Goal: Task Accomplishment & Management: Manage account settings

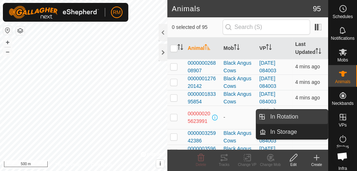
click at [313, 115] on link "In Rotation" at bounding box center [297, 117] width 62 height 14
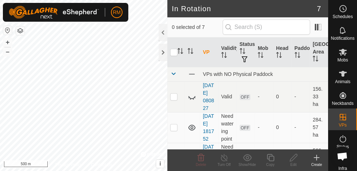
click at [319, 161] on icon at bounding box center [316, 157] width 9 height 9
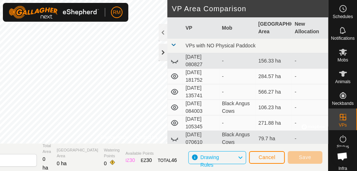
click at [161, 52] on div at bounding box center [163, 52] width 9 height 17
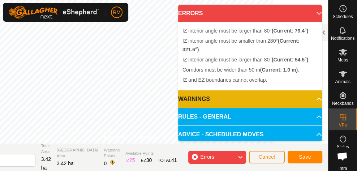
drag, startPoint x: 161, startPoint y: 52, endPoint x: 313, endPoint y: 12, distance: 156.7
click at [313, 12] on p-accordion-header "ERRORS" at bounding box center [250, 13] width 144 height 17
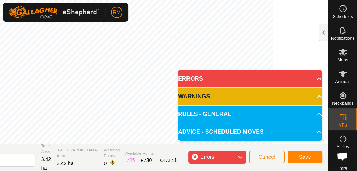
click at [195, 157] on div "Errors" at bounding box center [217, 157] width 58 height 13
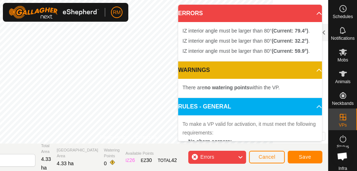
click at [195, 157] on div "Errors" at bounding box center [217, 157] width 58 height 13
click at [196, 158] on div "Errors" at bounding box center [217, 157] width 58 height 13
click at [195, 158] on div "Errors" at bounding box center [217, 157] width 58 height 13
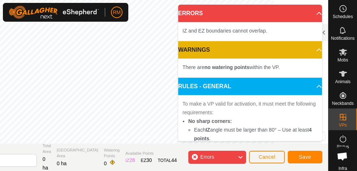
click at [194, 156] on div "Errors" at bounding box center [217, 157] width 58 height 13
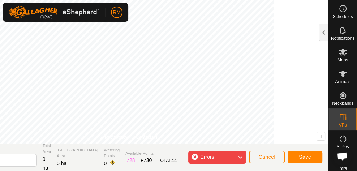
click at [194, 158] on div "Errors" at bounding box center [217, 157] width 58 height 13
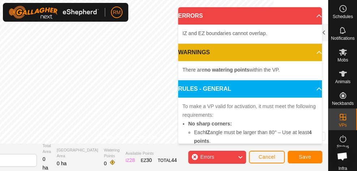
click at [193, 156] on div "Errors" at bounding box center [217, 157] width 58 height 13
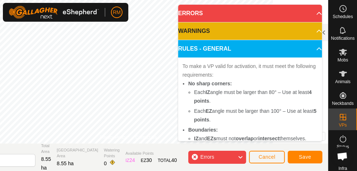
click at [197, 157] on div "Errors" at bounding box center [217, 157] width 58 height 13
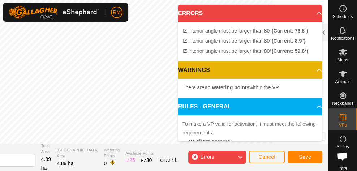
click at [196, 160] on div "Errors" at bounding box center [217, 157] width 58 height 13
click at [196, 154] on div "Errors" at bounding box center [217, 157] width 58 height 13
click at [195, 155] on div "Errors" at bounding box center [217, 157] width 58 height 13
click at [194, 157] on div "Errors" at bounding box center [217, 157] width 58 height 13
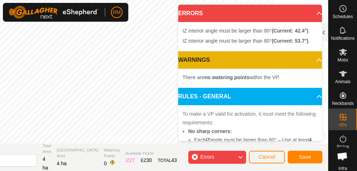
click at [195, 159] on div "Errors" at bounding box center [217, 157] width 58 height 13
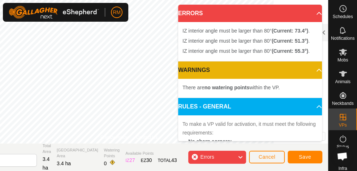
click at [196, 157] on div "Errors" at bounding box center [217, 157] width 58 height 13
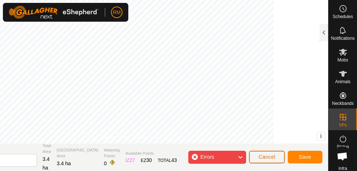
click at [262, 158] on span "Cancel" at bounding box center [267, 157] width 17 height 6
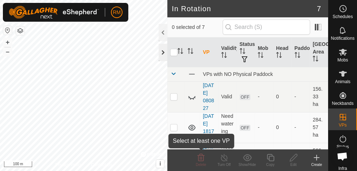
click at [162, 52] on div at bounding box center [163, 52] width 9 height 17
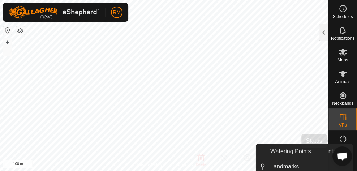
scroll to position [18, 0]
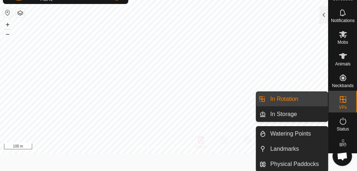
click at [344, 101] on icon at bounding box center [343, 99] width 7 height 7
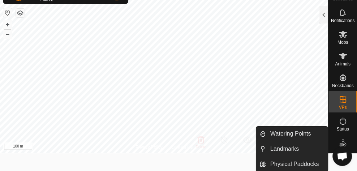
scroll to position [0, 0]
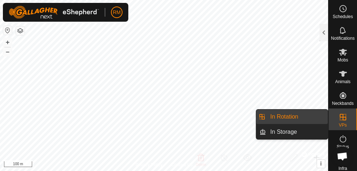
click at [343, 119] on icon at bounding box center [343, 117] width 9 height 9
click at [296, 116] on link "In Rotation" at bounding box center [297, 117] width 62 height 14
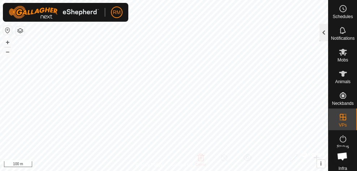
click at [320, 35] on div at bounding box center [324, 32] width 9 height 17
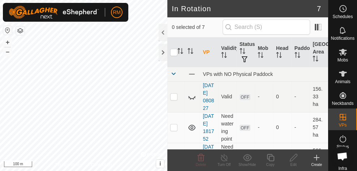
click at [317, 158] on icon at bounding box center [317, 157] width 0 height 5
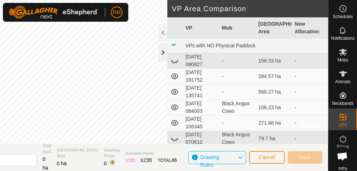
click at [163, 52] on div at bounding box center [163, 52] width 9 height 17
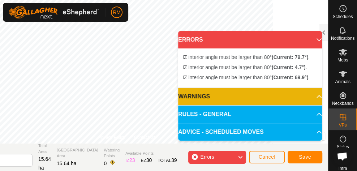
click at [197, 158] on div "Errors" at bounding box center [217, 157] width 58 height 13
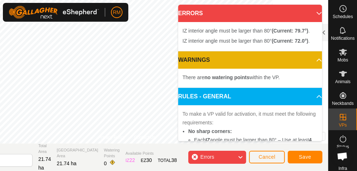
click at [196, 159] on div "Errors" at bounding box center [217, 157] width 58 height 13
click at [194, 158] on div "Errors" at bounding box center [217, 157] width 58 height 13
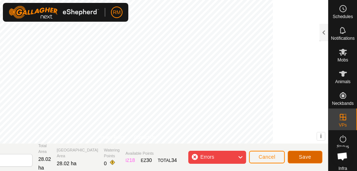
click at [304, 158] on span "Save" at bounding box center [305, 157] width 12 height 6
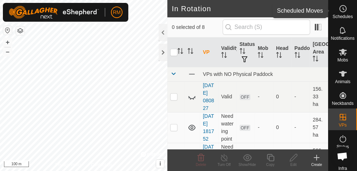
click at [342, 13] on es-schedule-vp-svg-icon at bounding box center [343, 9] width 13 height 12
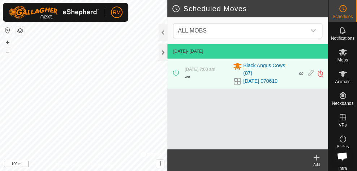
click at [316, 158] on icon at bounding box center [316, 158] width 5 height 0
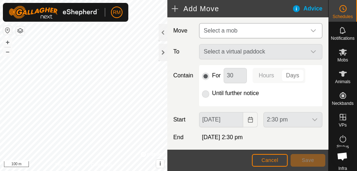
click at [311, 33] on icon "dropdown trigger" at bounding box center [314, 31] width 6 height 6
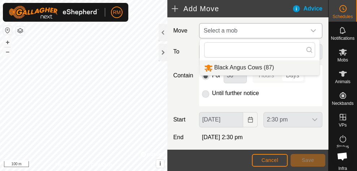
click at [258, 68] on li "Black Angus Cows (87)" at bounding box center [260, 67] width 120 height 15
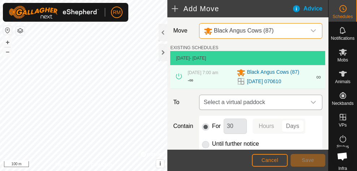
click at [312, 102] on icon "dropdown trigger" at bounding box center [314, 102] width 6 height 6
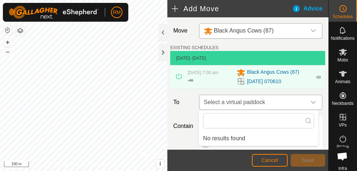
click at [309, 98] on div "dropdown trigger" at bounding box center [313, 102] width 14 height 14
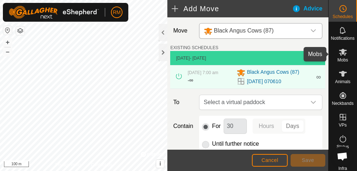
click at [344, 53] on icon at bounding box center [343, 52] width 8 height 7
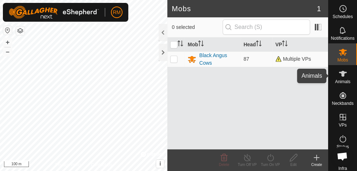
click at [344, 77] on icon at bounding box center [343, 73] width 9 height 9
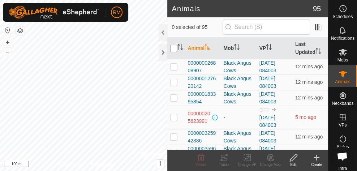
click at [176, 48] on input "checkbox" at bounding box center [173, 48] width 7 height 7
checkbox input "true"
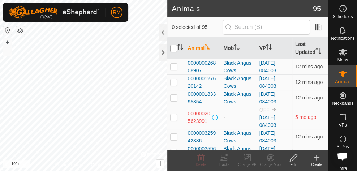
checkbox input "true"
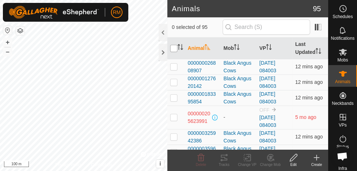
checkbox input "true"
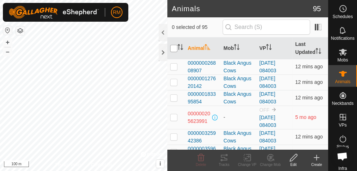
checkbox input "true"
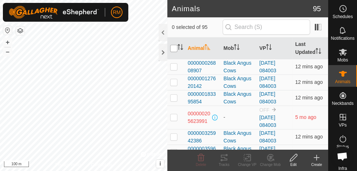
checkbox input "true"
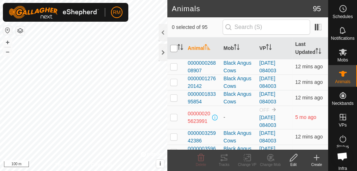
checkbox input "true"
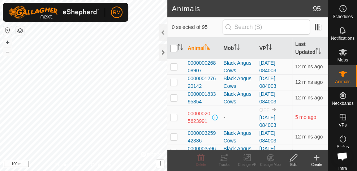
checkbox input "true"
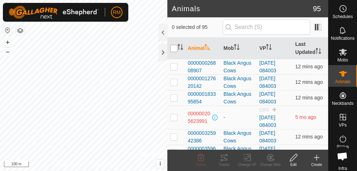
checkbox input "true"
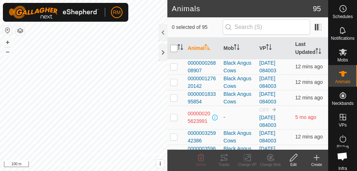
checkbox input "true"
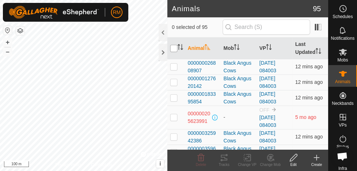
checkbox input "true"
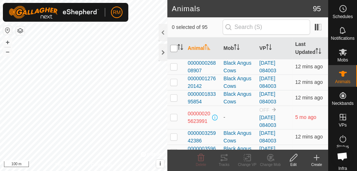
checkbox input "true"
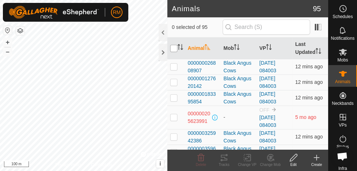
checkbox input "true"
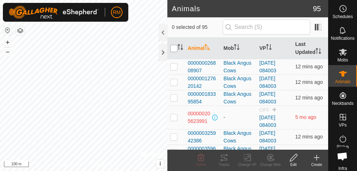
checkbox input "true"
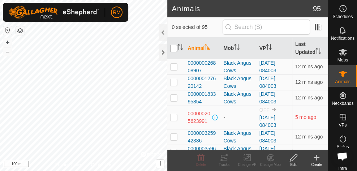
checkbox input "true"
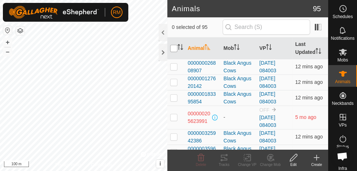
checkbox input "true"
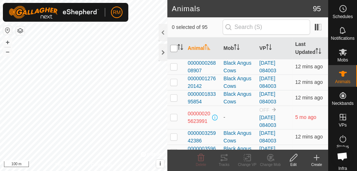
checkbox input "true"
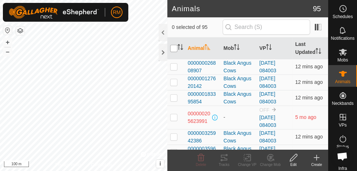
checkbox input "true"
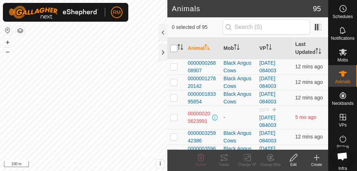
checkbox input "true"
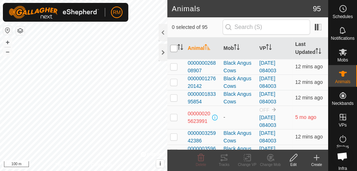
checkbox input "true"
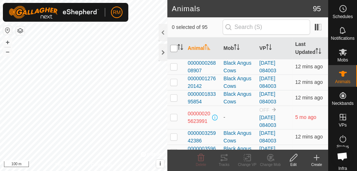
checkbox input "true"
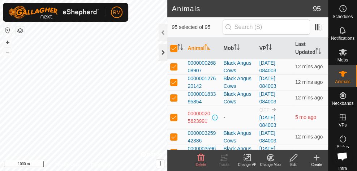
checkbox input "false"
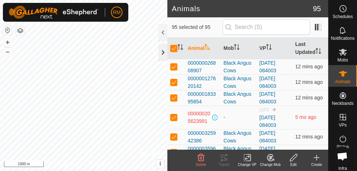
checkbox input "false"
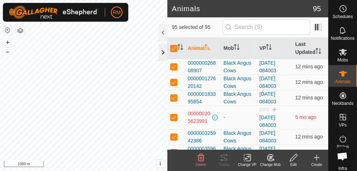
checkbox input "false"
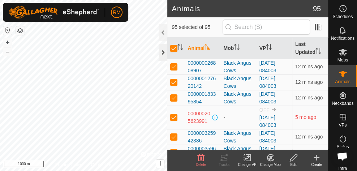
checkbox input "false"
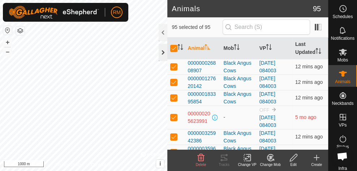
checkbox input "false"
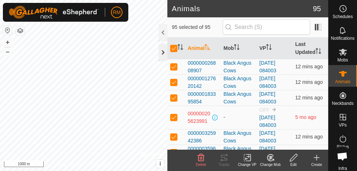
checkbox input "false"
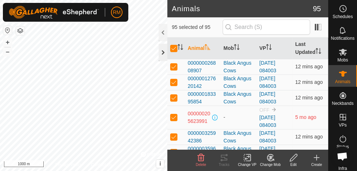
checkbox input "false"
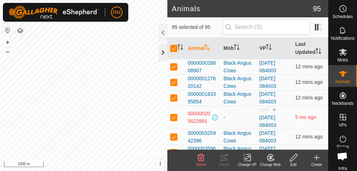
checkbox input "false"
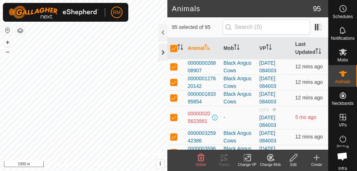
checkbox input "false"
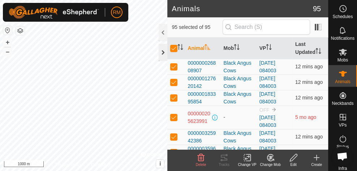
checkbox input "false"
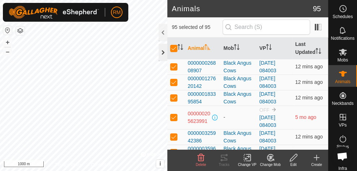
checkbox input "false"
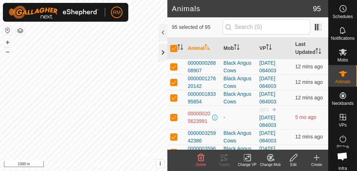
checkbox input "false"
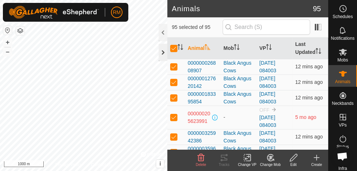
checkbox input "false"
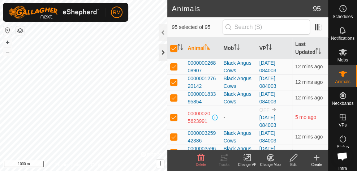
checkbox input "false"
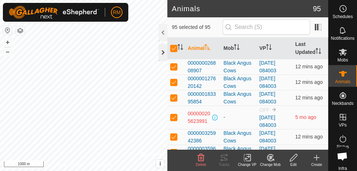
checkbox input "false"
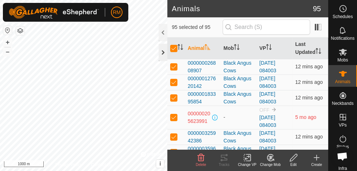
checkbox input "false"
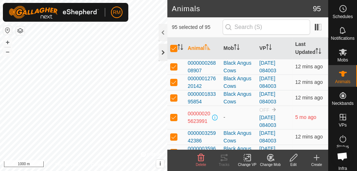
checkbox input "false"
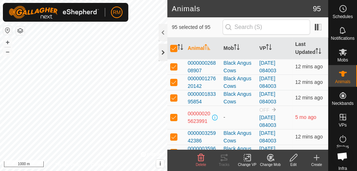
checkbox input "false"
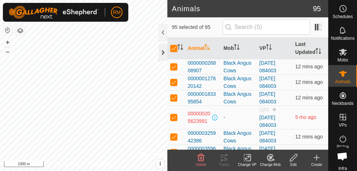
checkbox input "false"
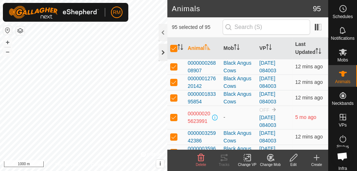
checkbox input "false"
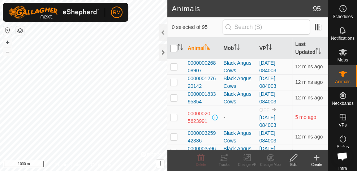
click at [172, 48] on input "checkbox" at bounding box center [173, 48] width 7 height 7
checkbox input "true"
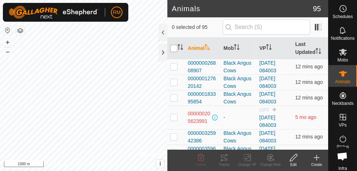
checkbox input "true"
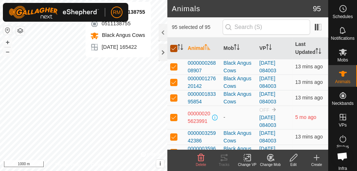
click at [174, 49] on input "checkbox" at bounding box center [173, 48] width 7 height 7
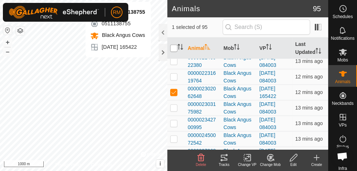
scroll to position [815, 0]
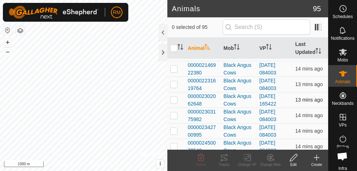
click at [174, 97] on p-checkbox at bounding box center [173, 100] width 7 height 6
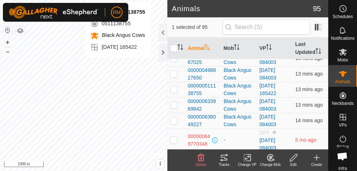
scroll to position [95, 0]
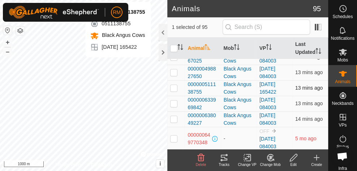
click at [174, 87] on p-checkbox at bounding box center [173, 88] width 7 height 6
click at [175, 48] on input "checkbox" at bounding box center [173, 48] width 7 height 7
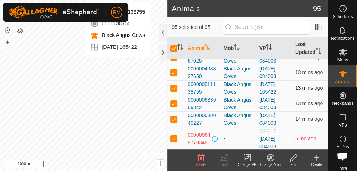
click at [175, 88] on p-checkbox at bounding box center [173, 88] width 7 height 6
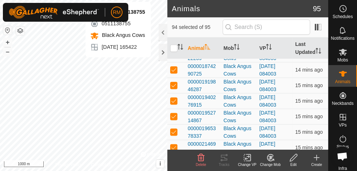
scroll to position [731, 0]
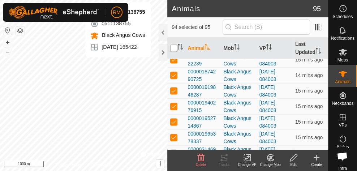
click at [175, 47] on input "checkbox" at bounding box center [173, 48] width 7 height 7
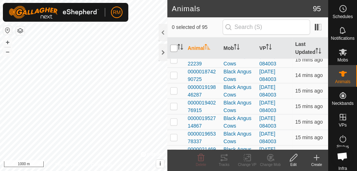
click at [174, 50] on input "checkbox" at bounding box center [173, 48] width 7 height 7
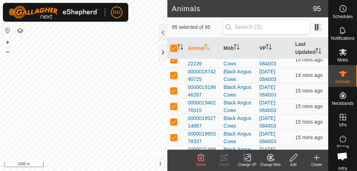
click at [246, 161] on rect at bounding box center [247, 157] width 7 height 7
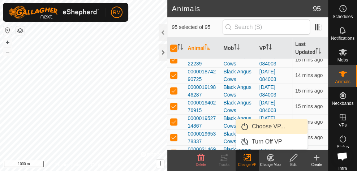
click at [272, 128] on span "Choose VP..." at bounding box center [268, 126] width 33 height 9
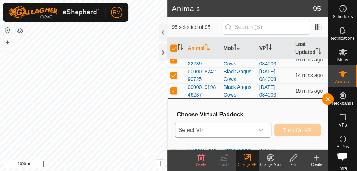
click at [260, 132] on icon "dropdown trigger" at bounding box center [261, 130] width 6 height 6
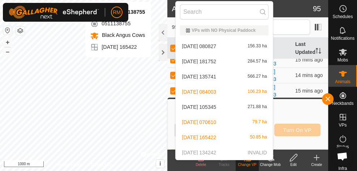
click at [227, 152] on p-selectitem "[DATE] 134242 INVALID" at bounding box center [224, 152] width 97 height 14
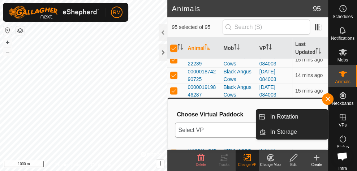
click at [340, 119] on icon at bounding box center [343, 117] width 9 height 9
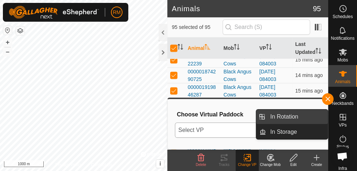
click at [302, 116] on link "In Rotation" at bounding box center [297, 117] width 62 height 14
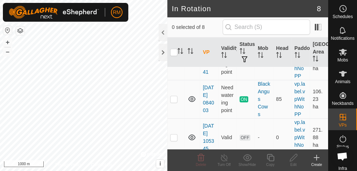
scroll to position [267, 0]
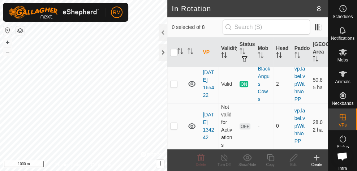
click at [176, 127] on p-checkbox at bounding box center [173, 126] width 7 height 6
click at [294, 158] on icon at bounding box center [293, 157] width 7 height 7
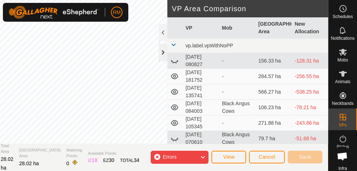
click at [161, 51] on div at bounding box center [163, 52] width 9 height 17
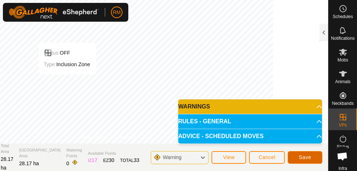
click at [304, 159] on span "Save" at bounding box center [305, 157] width 12 height 6
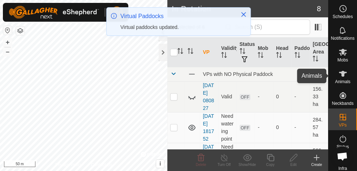
click at [344, 81] on span "Animals" at bounding box center [343, 82] width 16 height 4
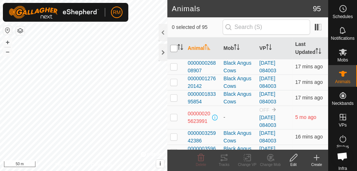
click at [172, 46] on input "checkbox" at bounding box center [173, 48] width 7 height 7
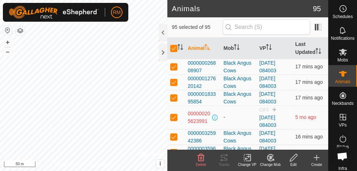
click at [247, 157] on icon at bounding box center [247, 157] width 5 height 5
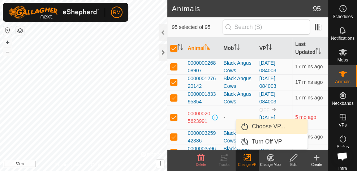
click at [263, 127] on span "Choose VP..." at bounding box center [268, 126] width 33 height 9
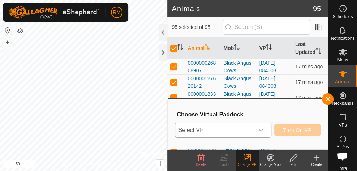
click at [264, 129] on icon "dropdown trigger" at bounding box center [261, 130] width 5 height 3
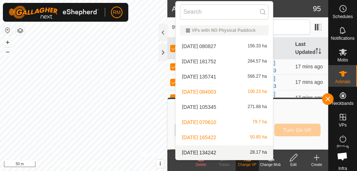
click at [234, 149] on li "[DATE] 134242 28.17 ha" at bounding box center [224, 152] width 97 height 14
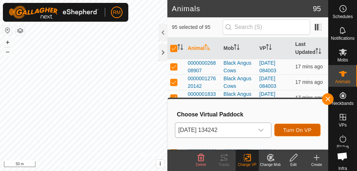
click at [292, 130] on span "Turn On VP" at bounding box center [297, 130] width 28 height 6
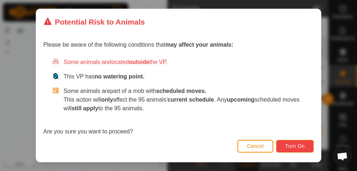
click at [293, 146] on span "Turn On" at bounding box center [295, 146] width 20 height 6
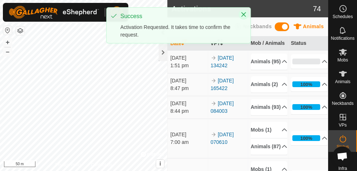
click at [243, 14] on icon "Close" at bounding box center [244, 14] width 5 height 5
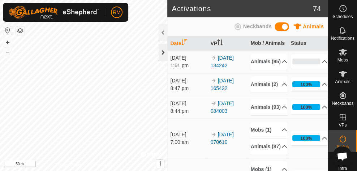
click at [164, 47] on div at bounding box center [163, 52] width 9 height 17
